Goal: Task Accomplishment & Management: Complete application form

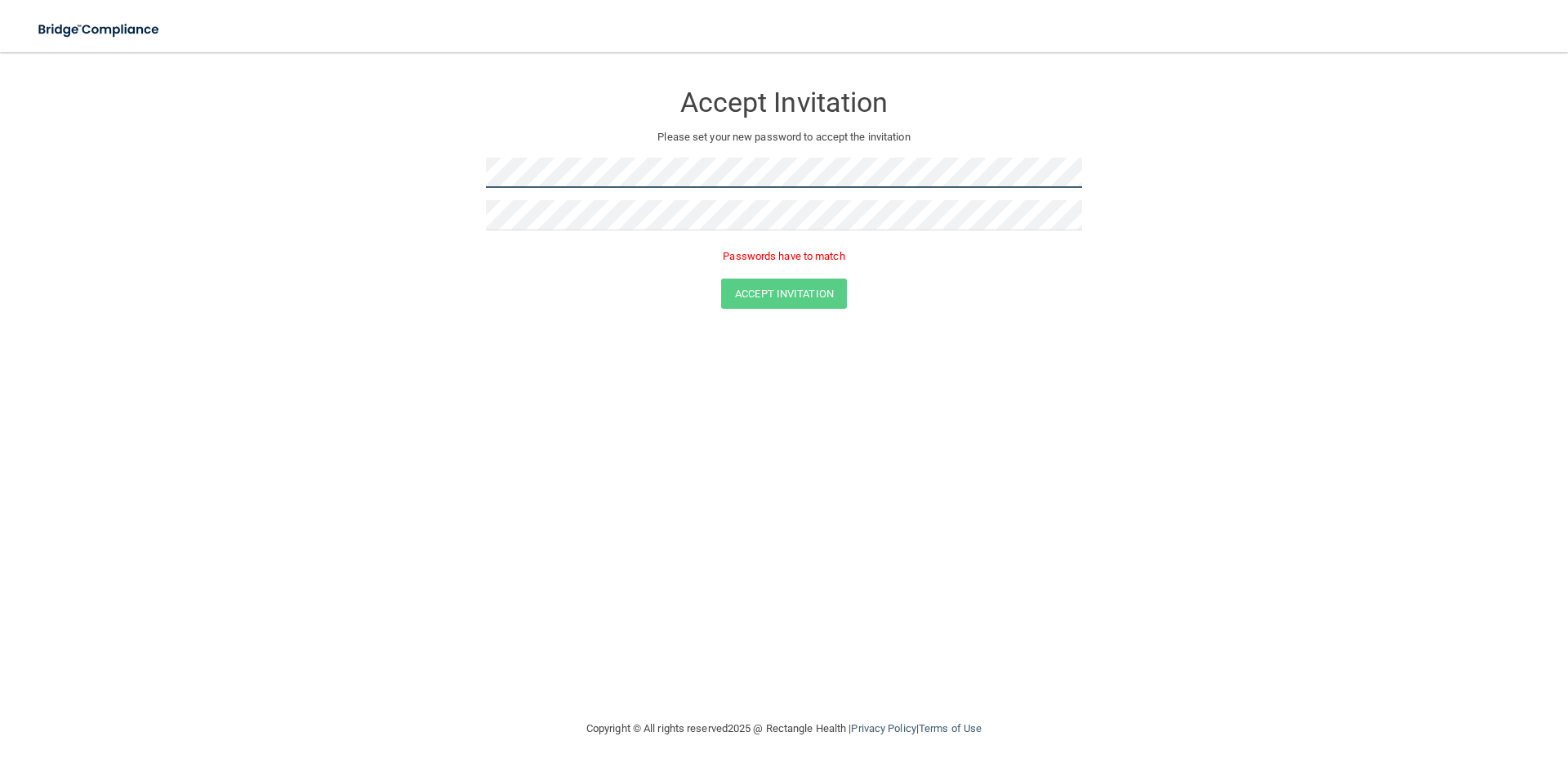
click at [408, 156] on form "Accept Invitation Please set your new password to accept the invitation Passwor…" at bounding box center [784, 198] width 1502 height 260
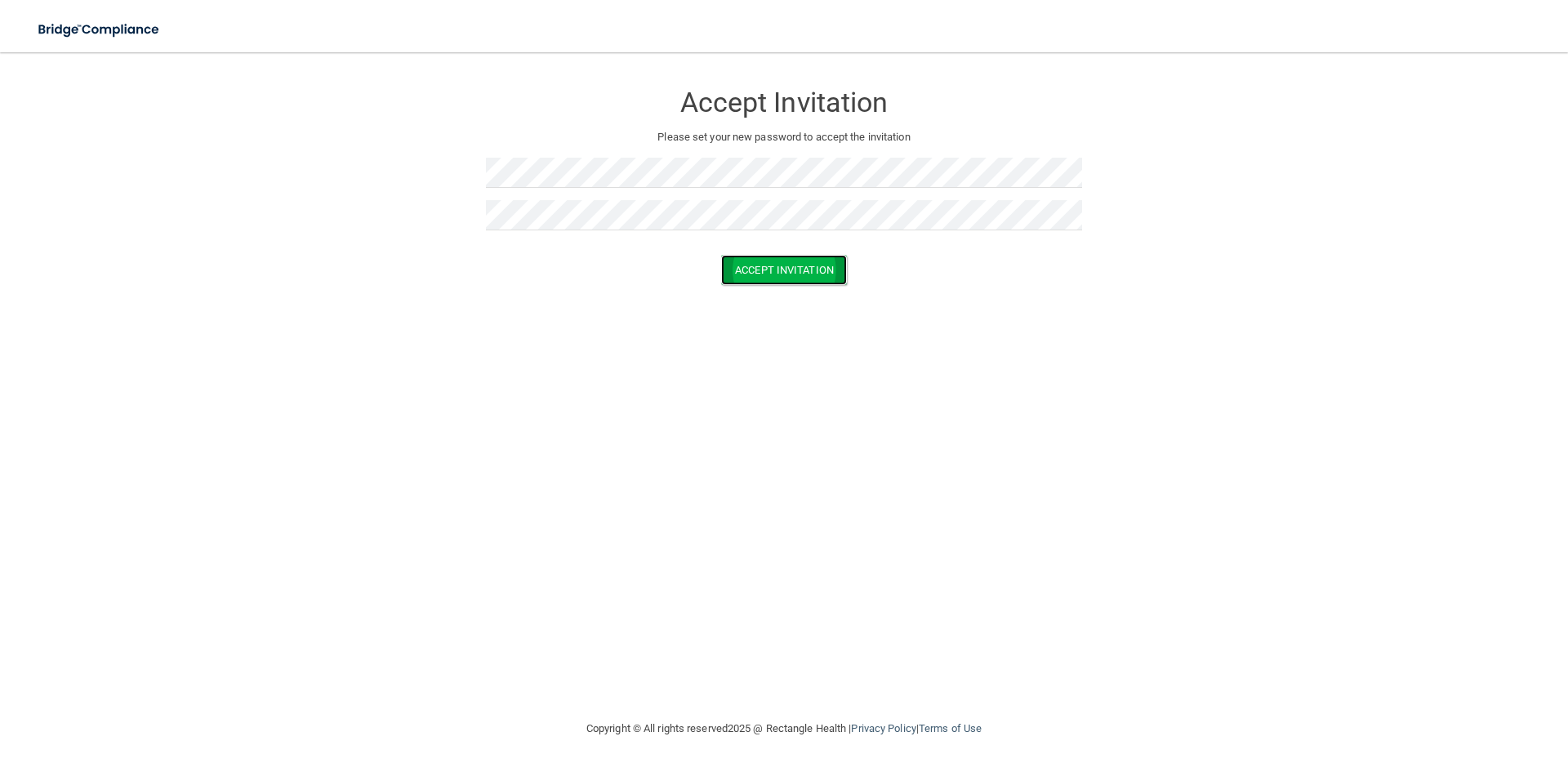
click at [829, 279] on button "Accept Invitation" at bounding box center [784, 270] width 126 height 30
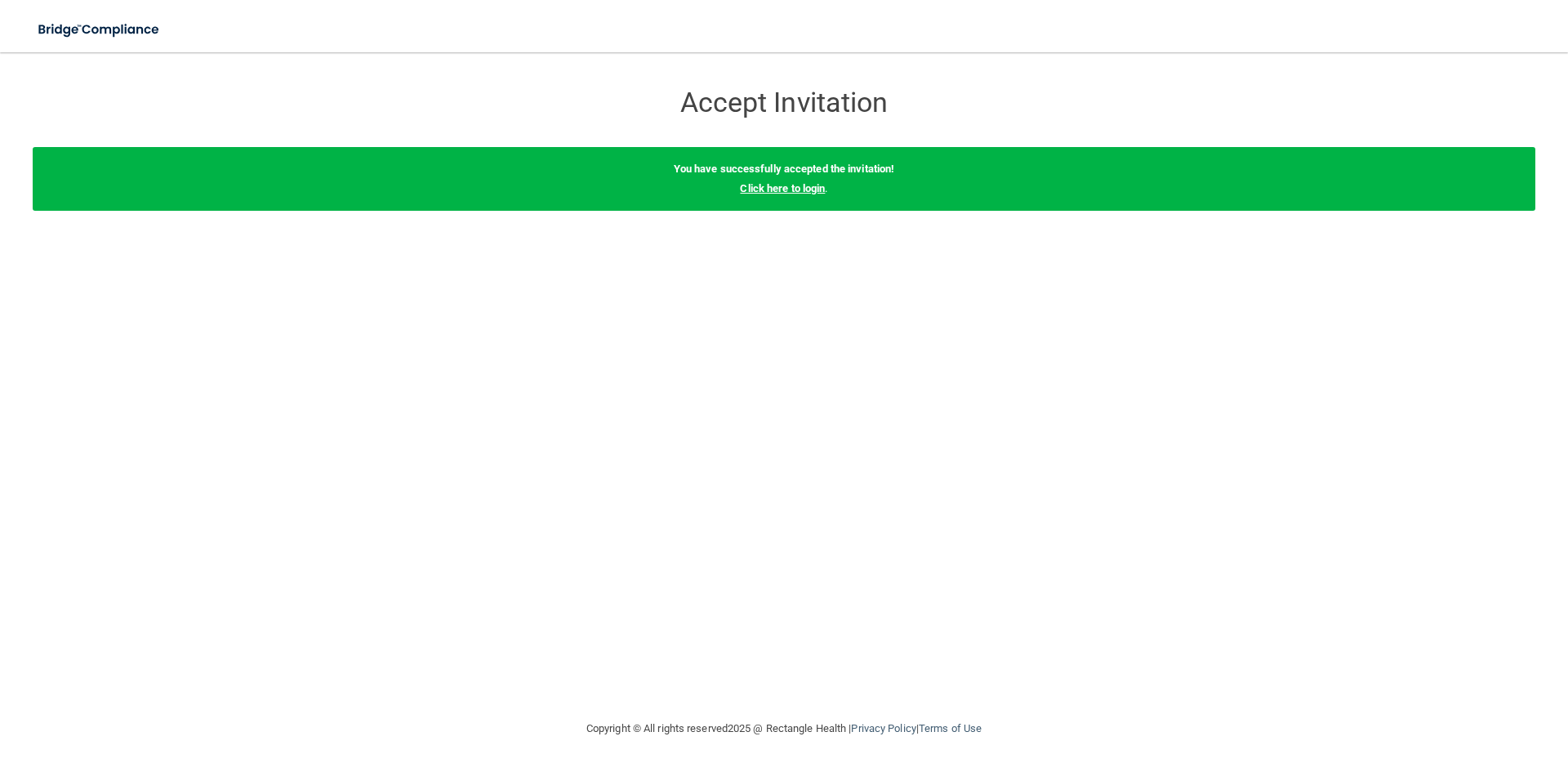
click at [818, 185] on link "Click here to login" at bounding box center [782, 188] width 85 height 12
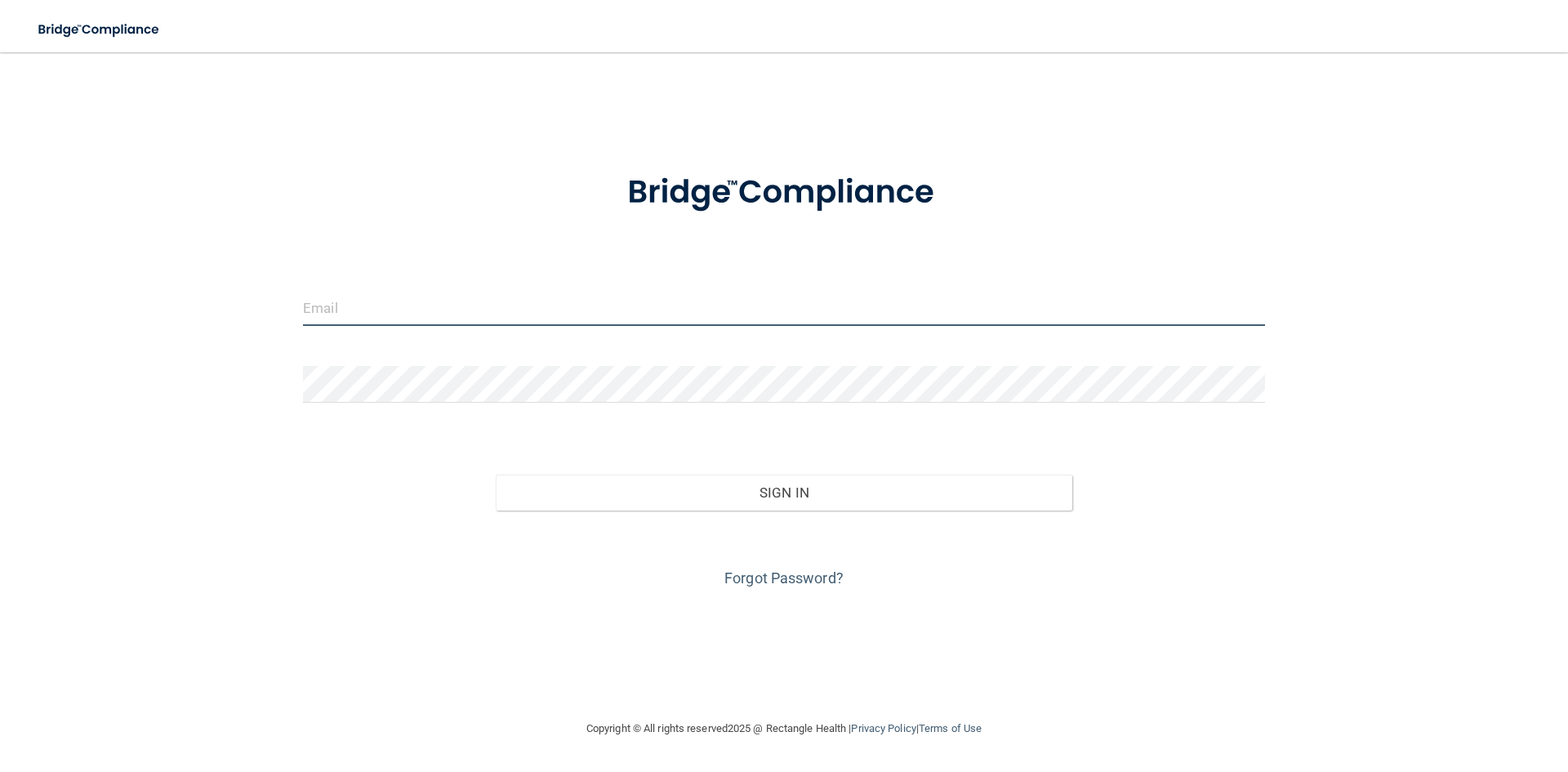
click at [395, 317] on input "email" at bounding box center [784, 307] width 962 height 37
type input "[EMAIL_ADDRESS][DOMAIN_NAME]"
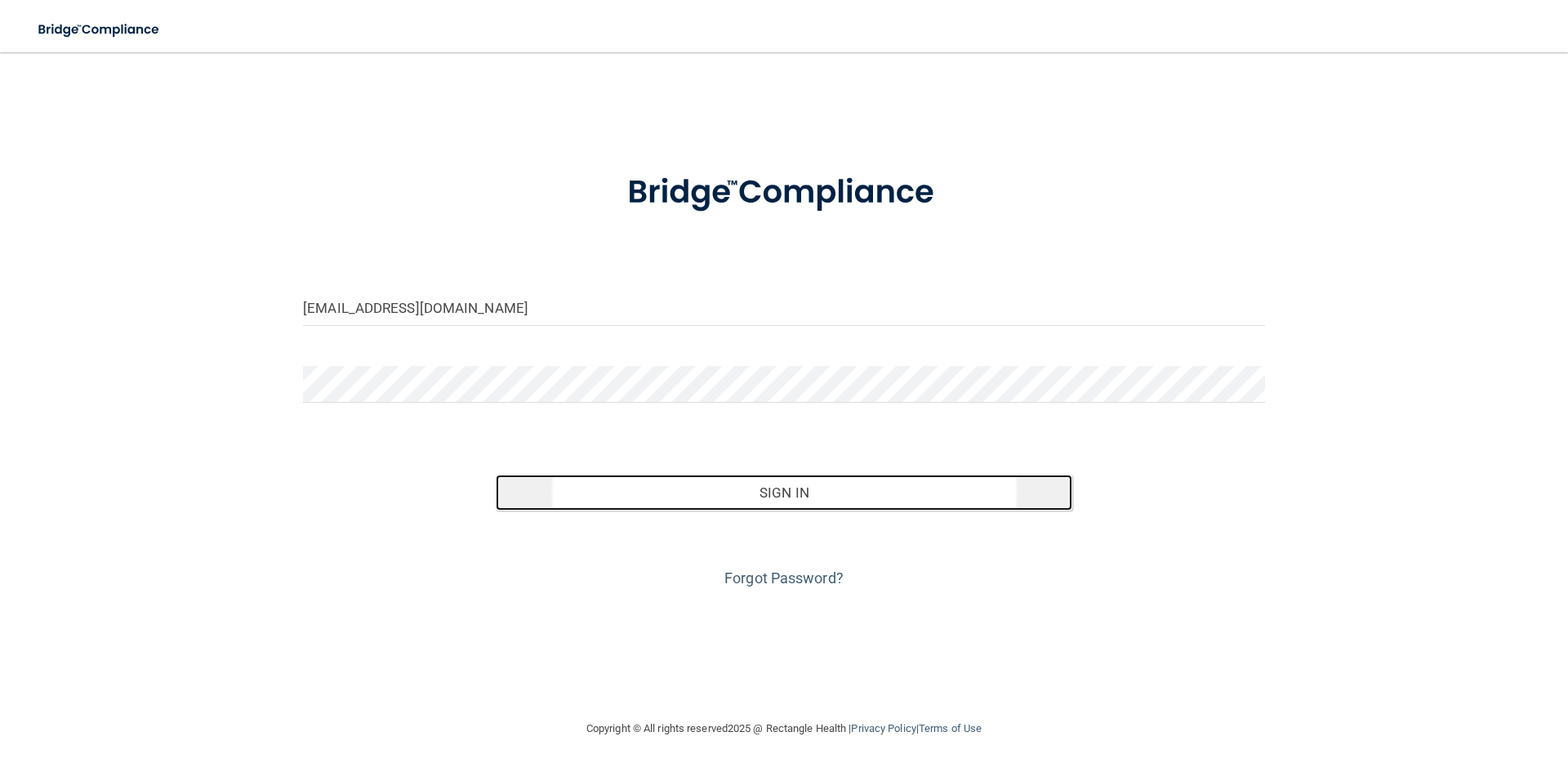
click at [816, 507] on button "Sign In" at bounding box center [784, 492] width 577 height 36
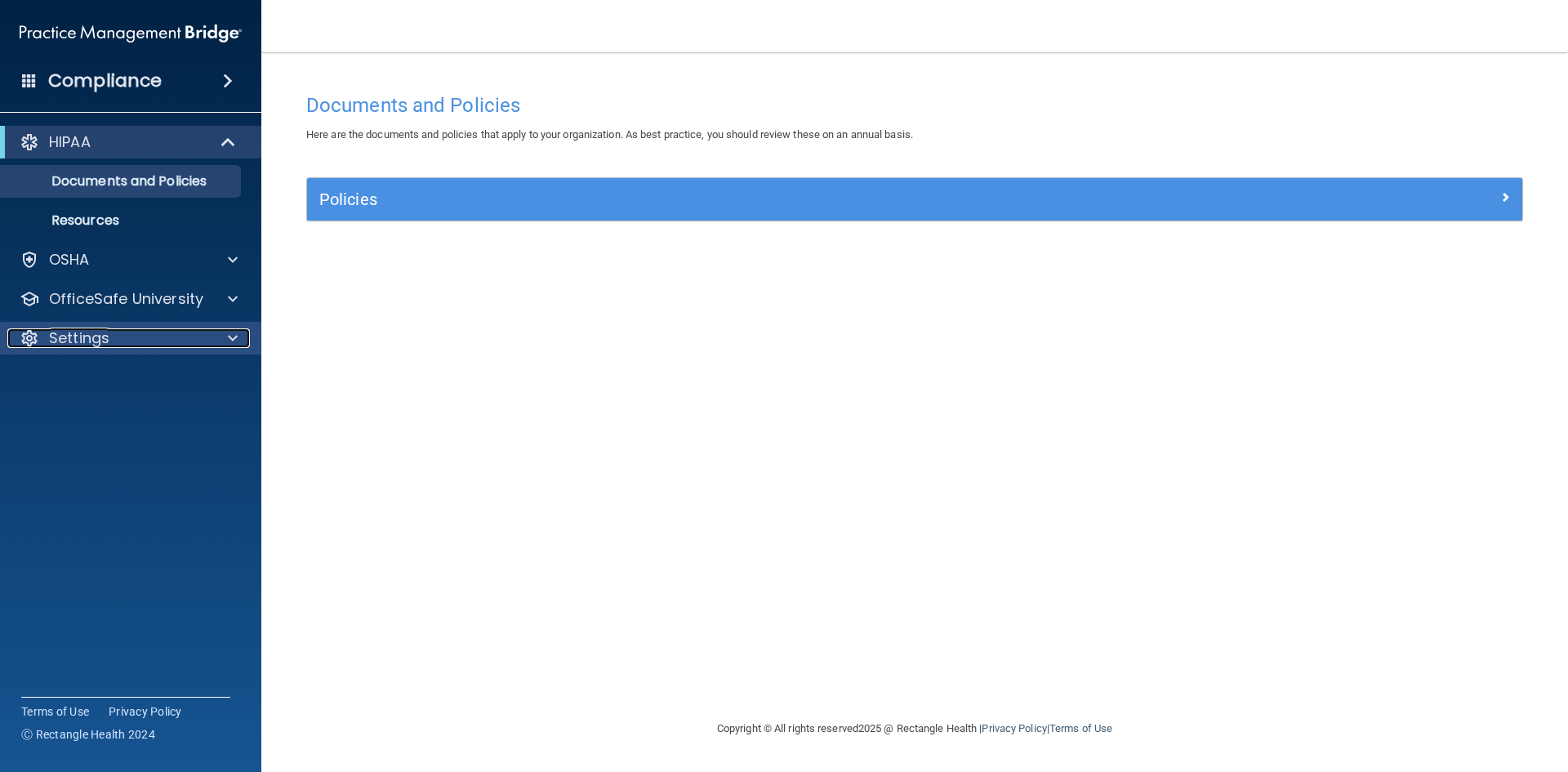
click at [105, 347] on p "Settings" at bounding box center [79, 338] width 60 height 20
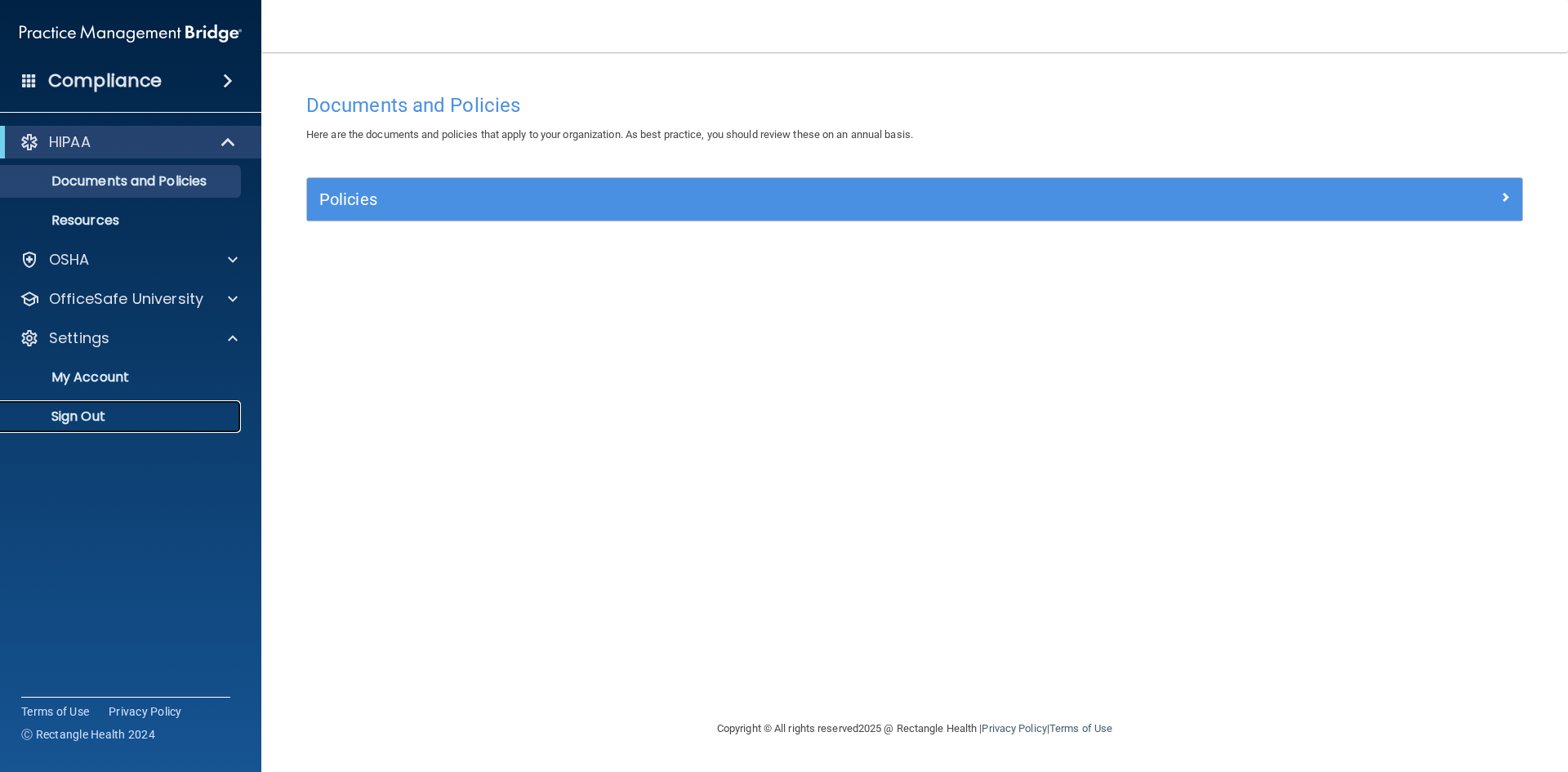
click at [76, 415] on p "Sign Out" at bounding box center [121, 416] width 223 height 16
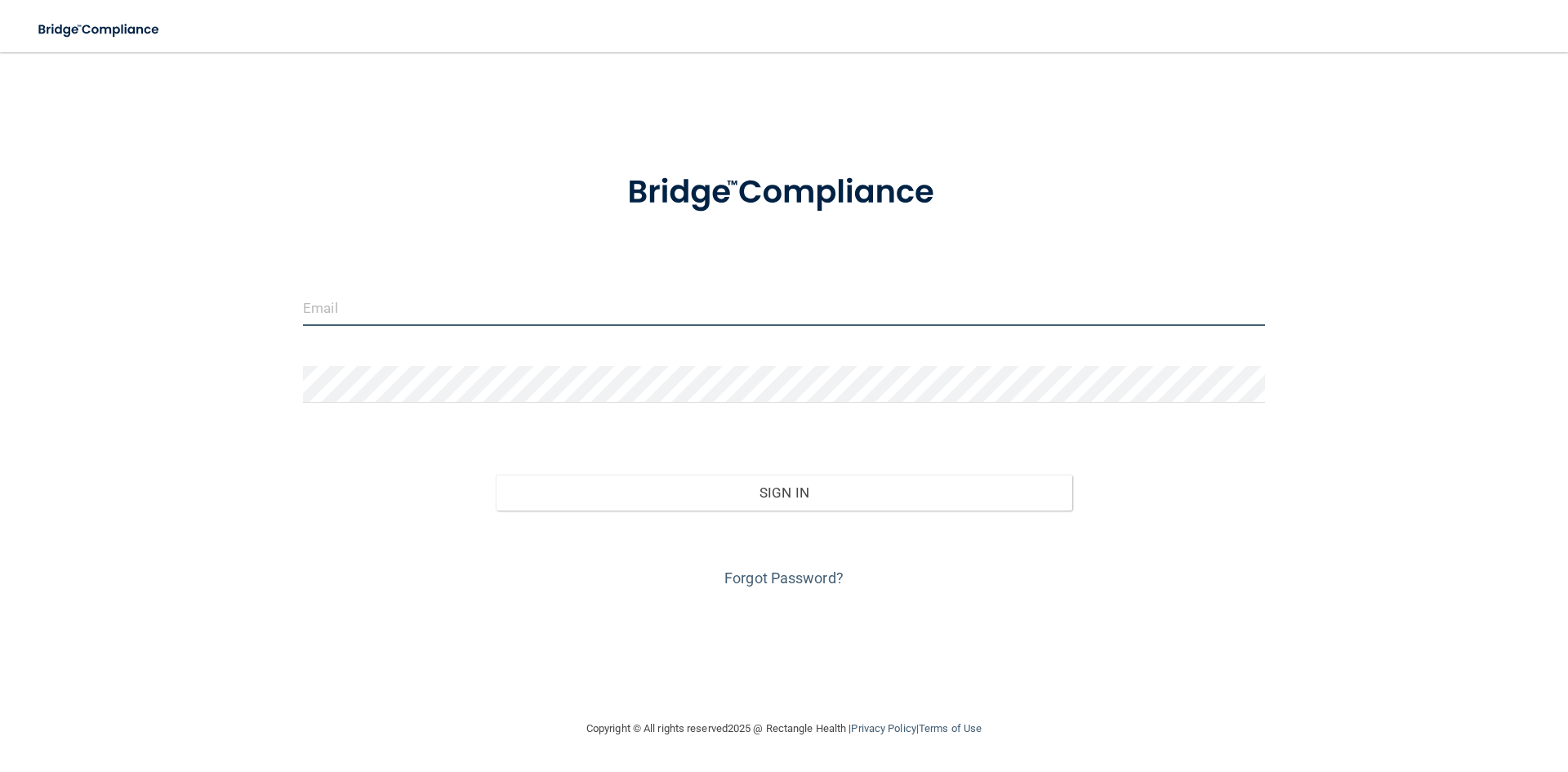
click at [361, 306] on input "email" at bounding box center [784, 307] width 962 height 37
click at [1394, 114] on div "Invalid email/password. You don't have permission to access that page. Sign In …" at bounding box center [784, 385] width 1502 height 634
click at [1477, 550] on div "Invalid email/password. You don't have permission to access that page. Sign In …" at bounding box center [784, 385] width 1502 height 634
